Goal: Task Accomplishment & Management: Complete application form

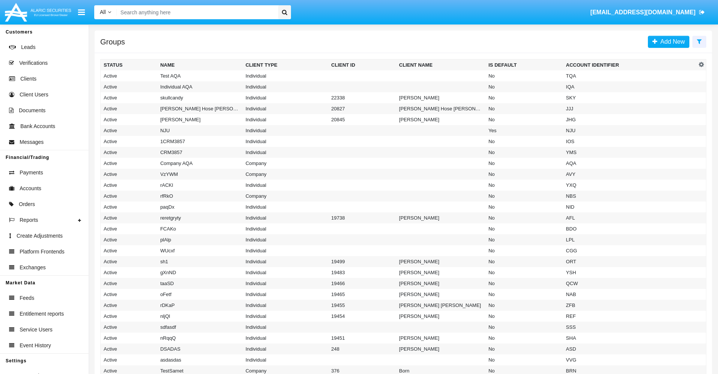
click at [699, 41] on icon at bounding box center [699, 41] width 5 height 6
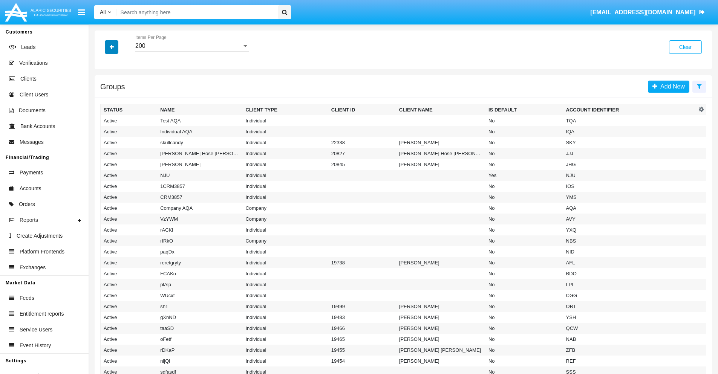
click at [112, 47] on icon "button" at bounding box center [112, 46] width 4 height 5
click at [133, 128] on span "Account Identifier" at bounding box center [133, 128] width 47 height 9
click at [104, 131] on input "Account Identifier" at bounding box center [103, 131] width 0 height 0
checkbox input "true"
click at [112, 47] on icon "button" at bounding box center [112, 46] width 4 height 5
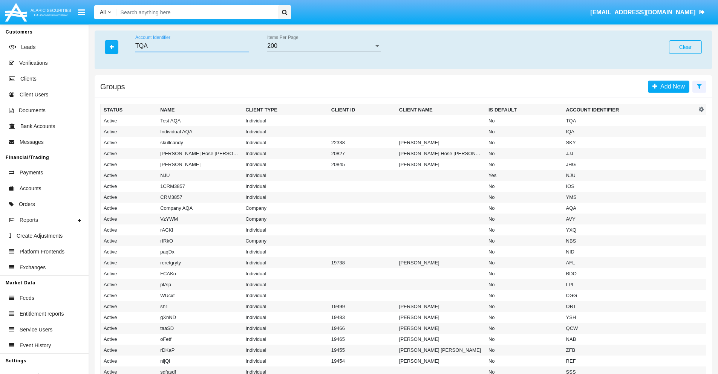
click at [192, 46] on input "TQA" at bounding box center [191, 46] width 113 height 7
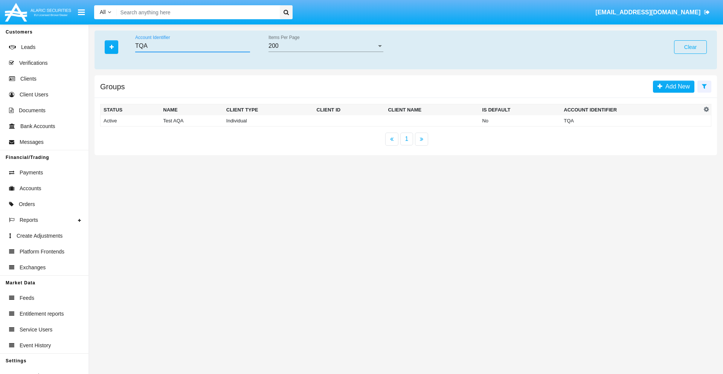
type input "TQA"
click at [632, 121] on td "TQA" at bounding box center [631, 120] width 141 height 11
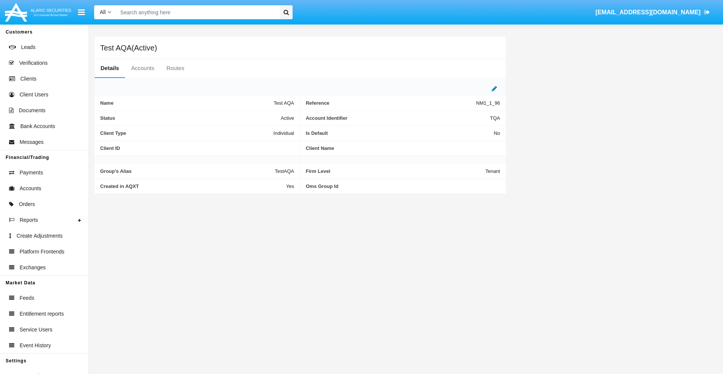
click at [495, 89] on icon at bounding box center [494, 89] width 5 height 6
click at [260, 116] on div "Active" at bounding box center [256, 116] width 61 height 6
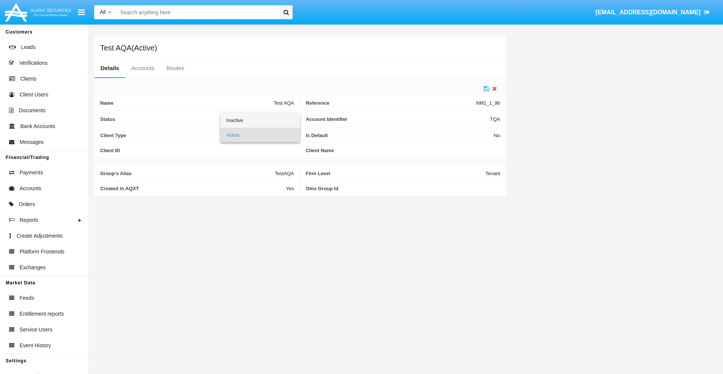
click at [260, 120] on span "Inactive" at bounding box center [260, 120] width 68 height 15
click at [487, 89] on icon at bounding box center [486, 89] width 5 height 6
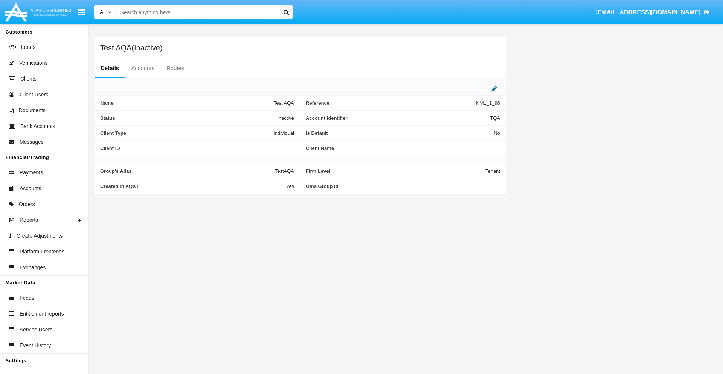
click at [495, 89] on icon at bounding box center [494, 89] width 5 height 6
click at [260, 116] on div "Inactive" at bounding box center [256, 116] width 61 height 6
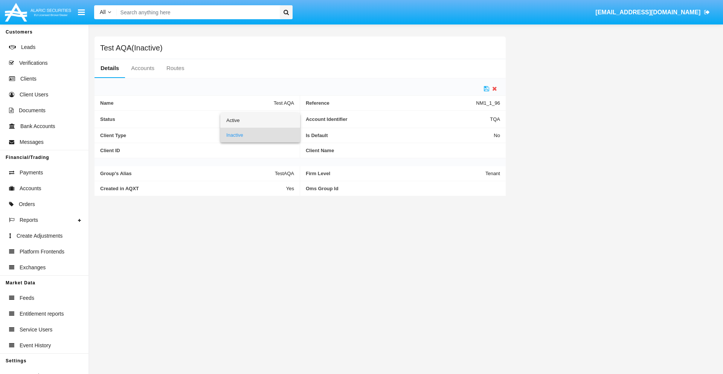
click at [260, 120] on span "Active" at bounding box center [260, 120] width 68 height 15
click at [487, 89] on icon at bounding box center [486, 89] width 5 height 6
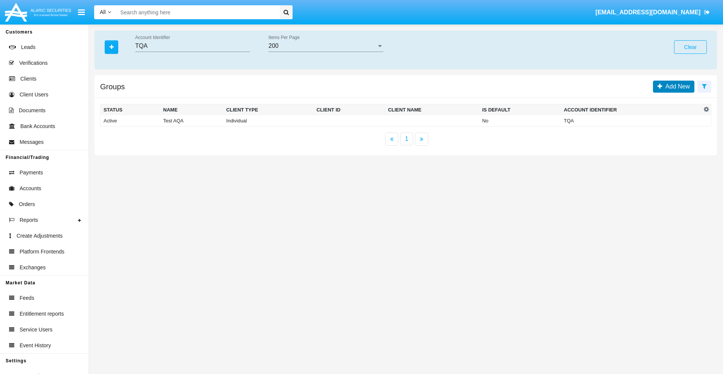
click at [676, 86] on span "Add New" at bounding box center [677, 86] width 28 height 6
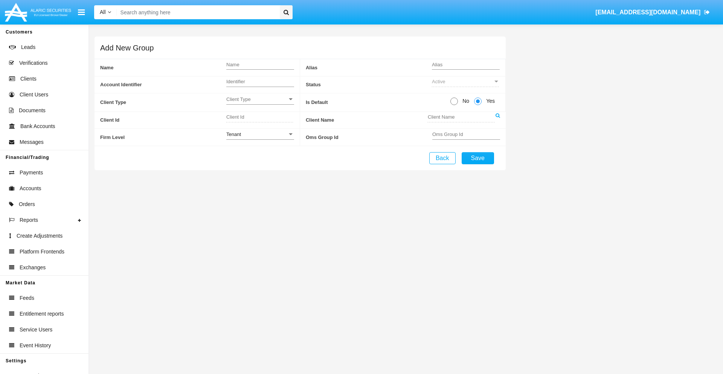
click at [260, 99] on span "Client Type" at bounding box center [256, 99] width 61 height 6
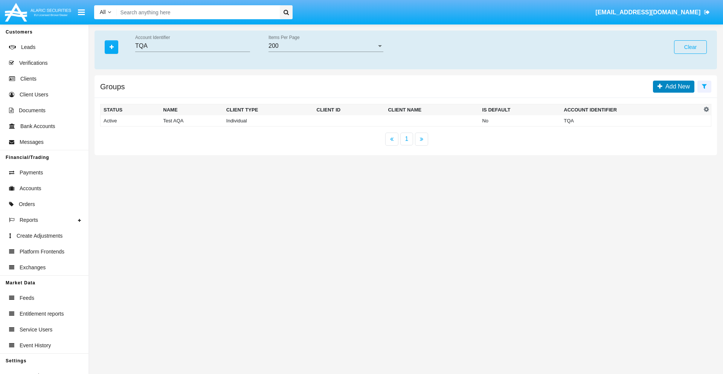
click at [676, 86] on span "Add New" at bounding box center [677, 86] width 28 height 6
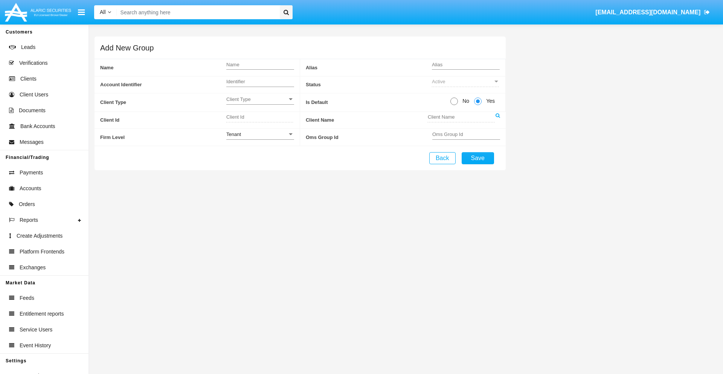
click at [465, 101] on span "No" at bounding box center [464, 101] width 13 height 8
click at [454, 105] on input "No" at bounding box center [454, 105] width 0 height 0
radio input "true"
click at [260, 134] on div "Tenant" at bounding box center [256, 134] width 61 height 6
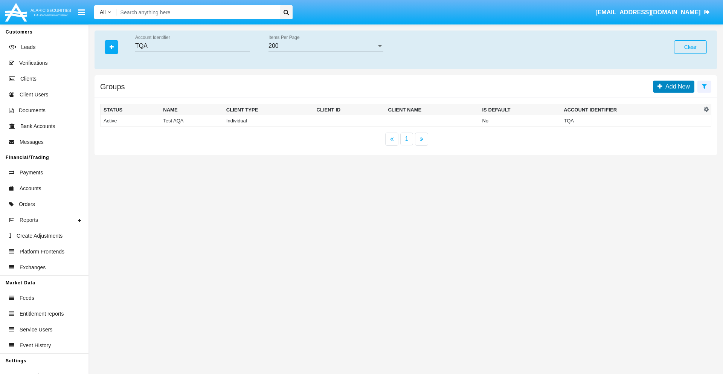
click at [676, 86] on span "Add New" at bounding box center [677, 86] width 28 height 6
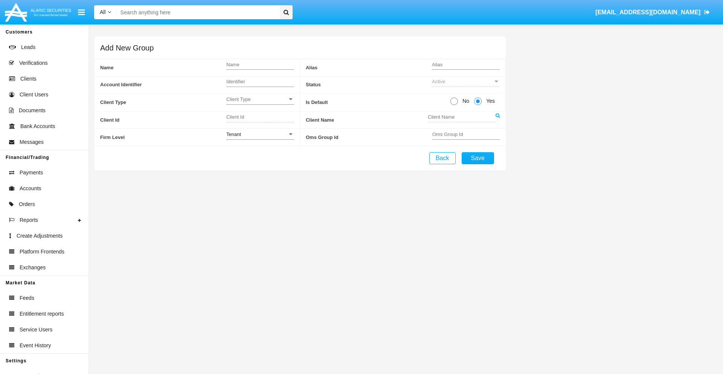
click at [465, 101] on span "No" at bounding box center [464, 101] width 13 height 8
click at [454, 105] on input "No" at bounding box center [454, 105] width 0 height 0
radio input "true"
click at [489, 101] on span "Yes" at bounding box center [489, 101] width 15 height 8
click at [478, 105] on input "Yes" at bounding box center [478, 105] width 0 height 0
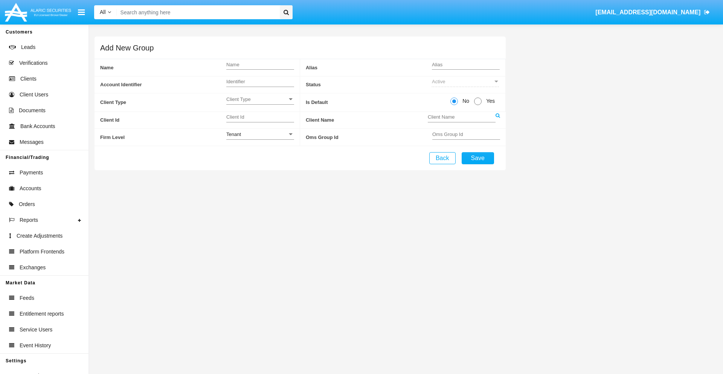
radio input "true"
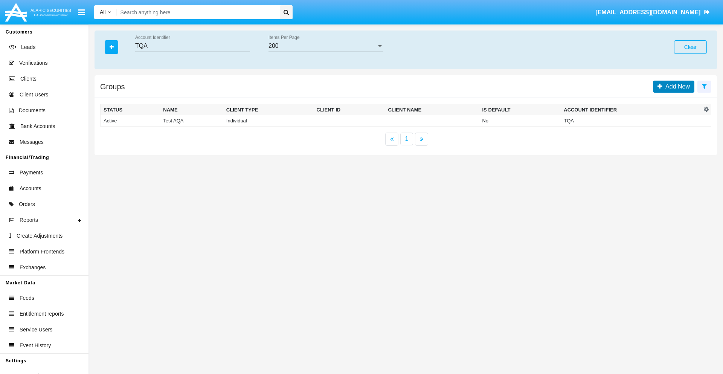
click at [676, 86] on span "Add New" at bounding box center [677, 86] width 28 height 6
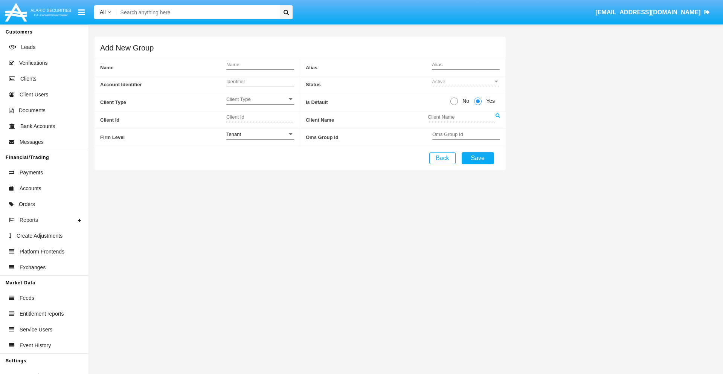
click at [465, 101] on span "No" at bounding box center [464, 101] width 13 height 8
click at [454, 105] on input "No" at bounding box center [454, 105] width 0 height 0
radio input "true"
click at [260, 99] on span "Client Type" at bounding box center [256, 99] width 61 height 6
click at [260, 103] on span "Individual" at bounding box center [260, 103] width 68 height 15
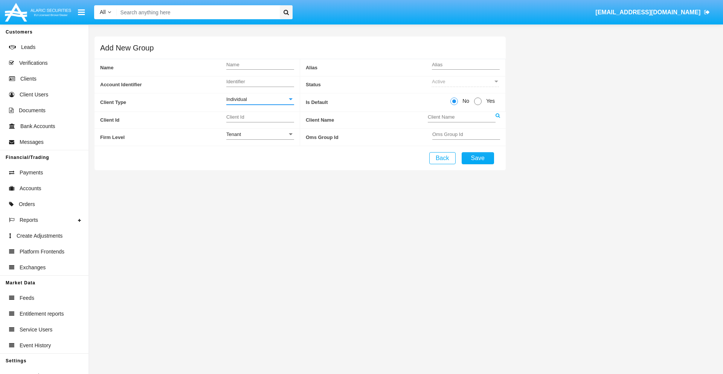
click at [498, 120] on link at bounding box center [498, 120] width 5 height 17
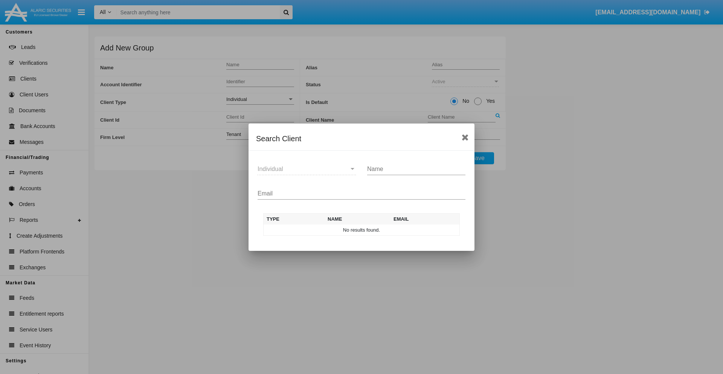
click at [362, 193] on input "Email" at bounding box center [362, 193] width 208 height 7
type input "[EMAIL_ADDRESS][DOMAIN_NAME]"
